Goal: Information Seeking & Learning: Learn about a topic

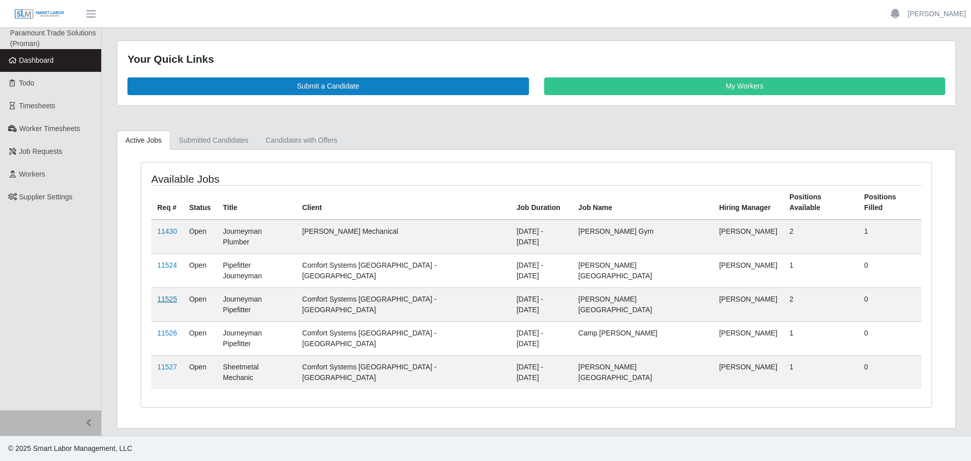
click at [171, 295] on link "11525" at bounding box center [167, 299] width 20 height 8
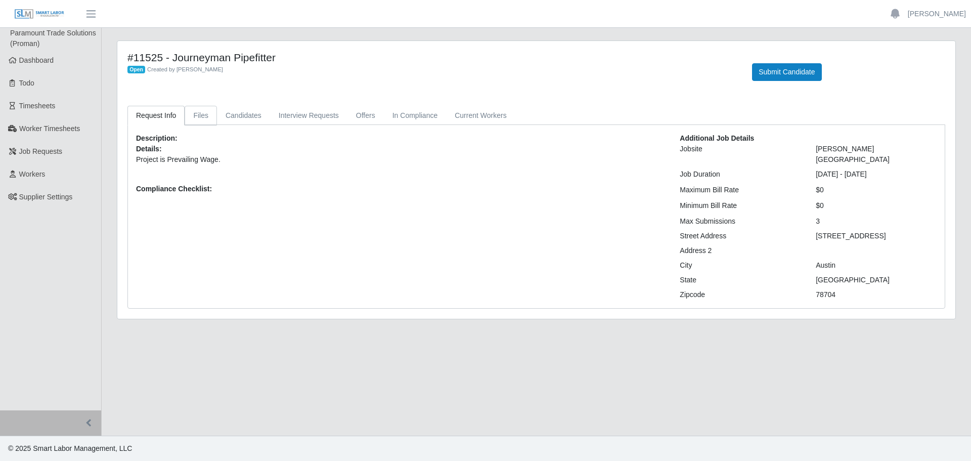
click at [212, 119] on link "Files" at bounding box center [201, 116] width 32 height 20
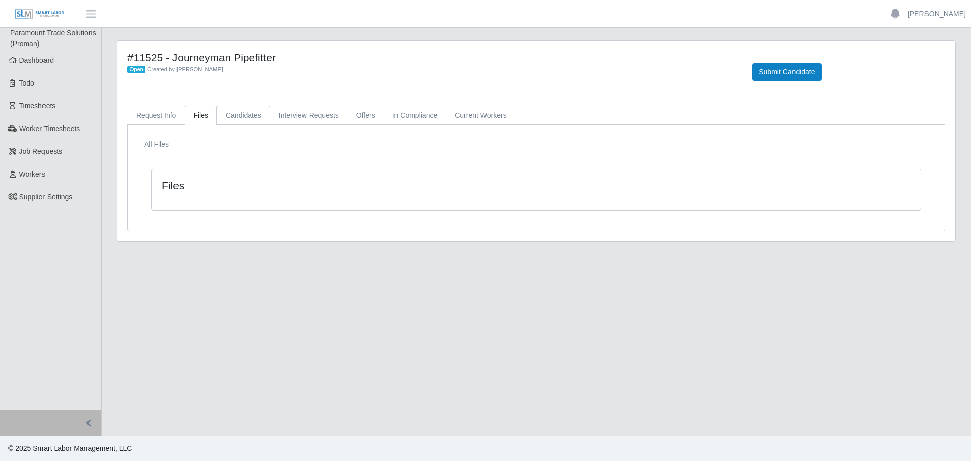
click at [228, 116] on link "Candidates" at bounding box center [243, 116] width 53 height 20
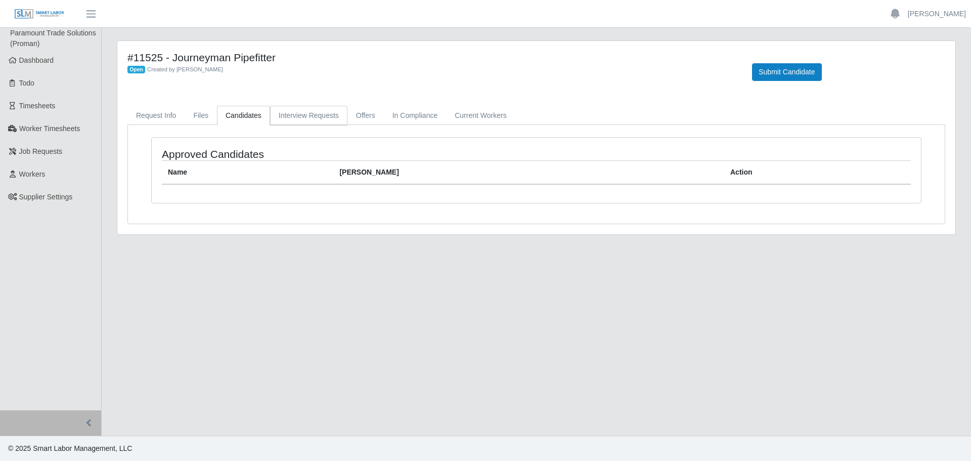
click at [293, 118] on link "Interview Requests" at bounding box center [308, 116] width 77 height 20
click at [400, 120] on link "In Compliance" at bounding box center [415, 116] width 63 height 20
click at [460, 119] on link "Current Workers" at bounding box center [480, 116] width 69 height 20
click at [160, 115] on link "Request Info" at bounding box center [155, 116] width 57 height 20
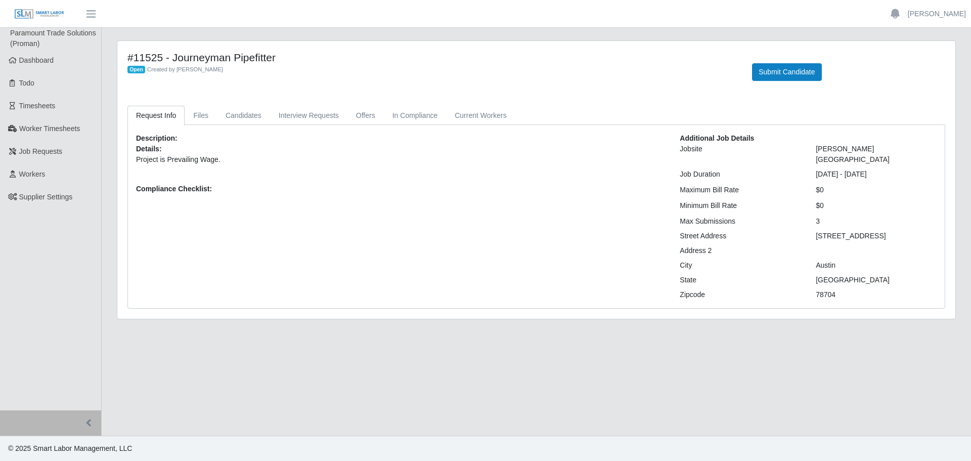
drag, startPoint x: 826, startPoint y: 199, endPoint x: 779, endPoint y: 188, distance: 47.8
click at [793, 200] on div "Minimum Bill Rate $0" at bounding box center [808, 205] width 272 height 11
click at [875, 260] on div "Austin" at bounding box center [876, 265] width 136 height 11
